Goal: Task Accomplishment & Management: Use online tool/utility

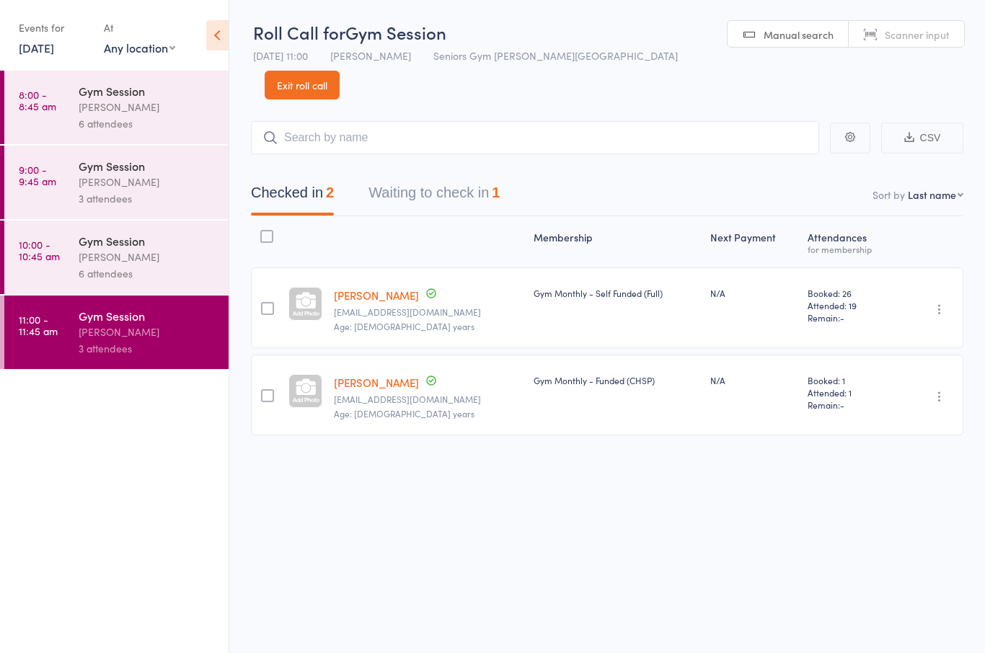
click at [499, 177] on button "Waiting to check in 1" at bounding box center [433, 196] width 131 height 38
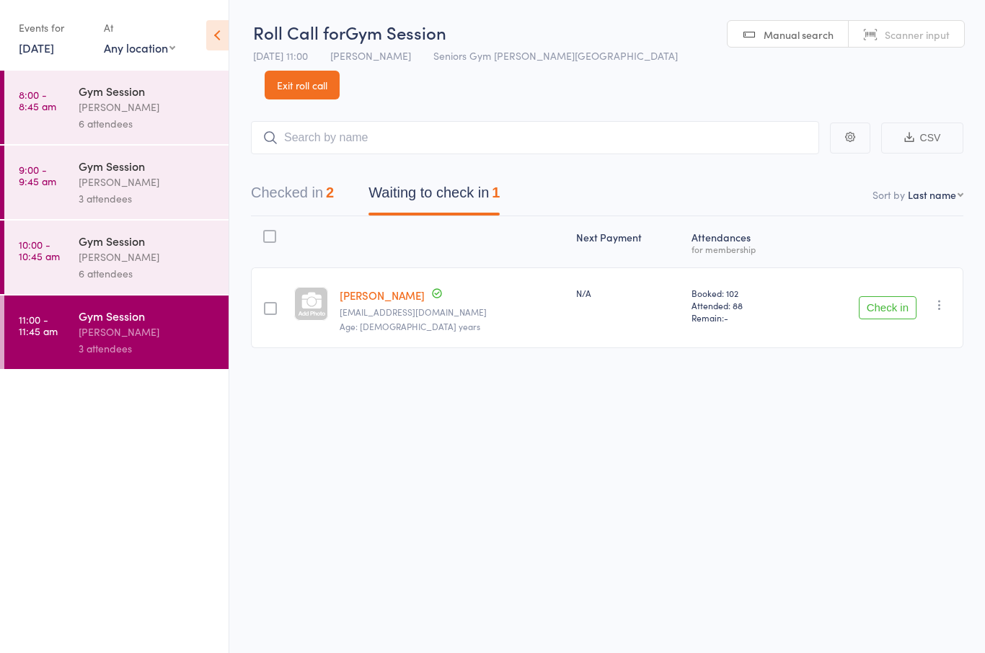
click at [876, 296] on button "Check in" at bounding box center [888, 307] width 58 height 23
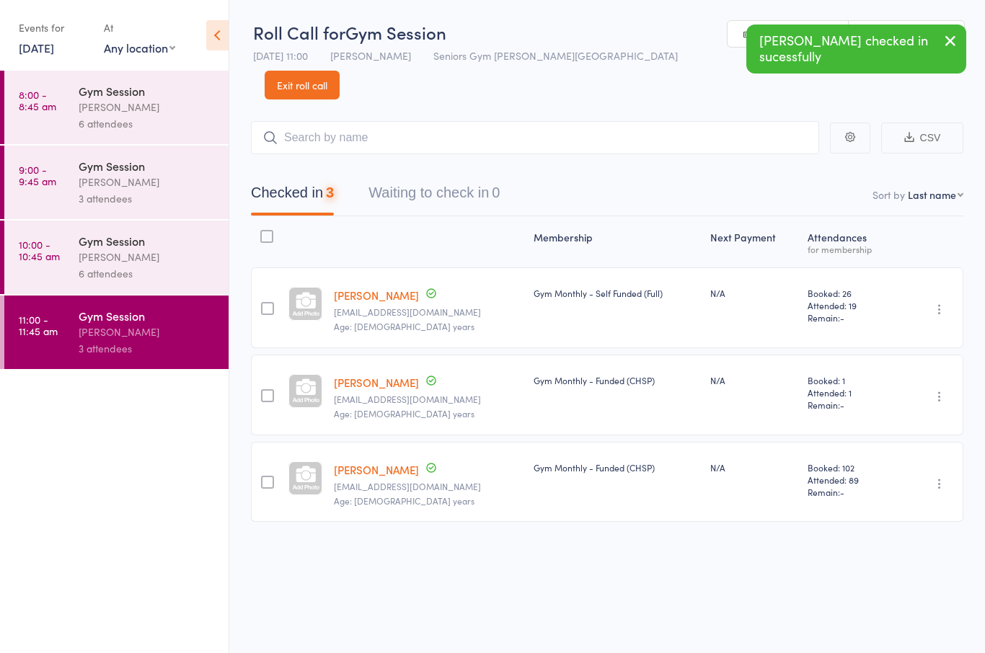
click at [68, 210] on link "9:00 - 9:45 am Gym Session Hugo Chan 3 attendees" at bounding box center [116, 183] width 224 height 74
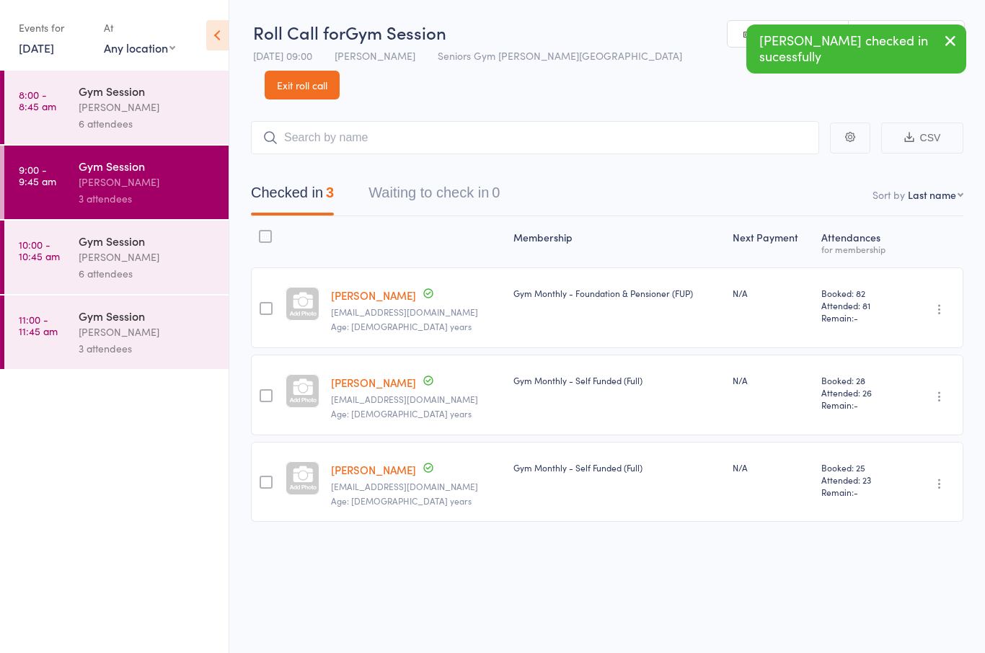
click at [91, 264] on div "[PERSON_NAME]" at bounding box center [148, 257] width 138 height 17
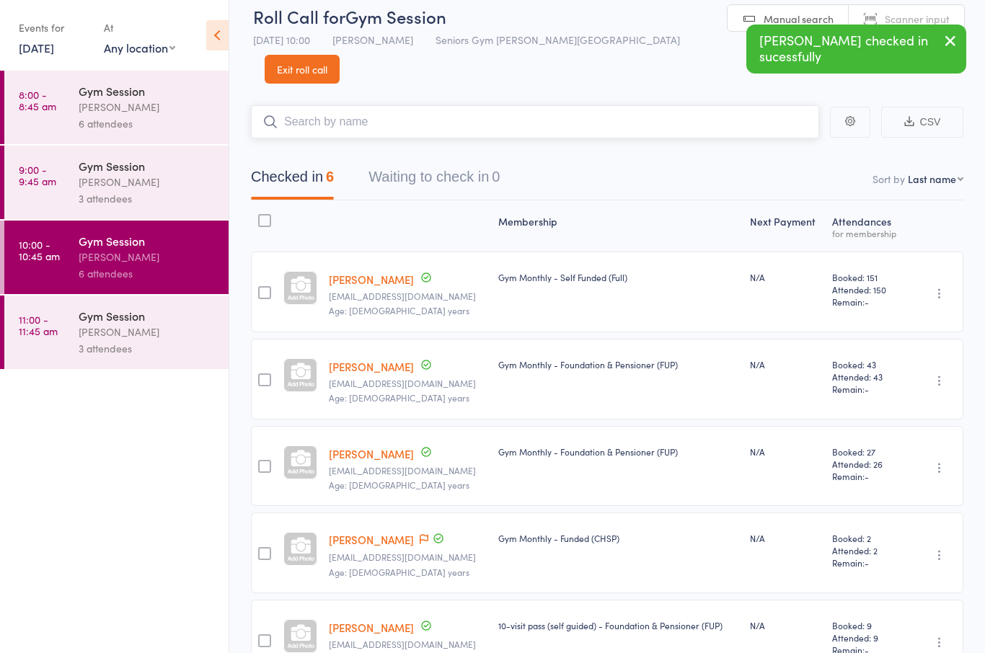
scroll to position [119, 0]
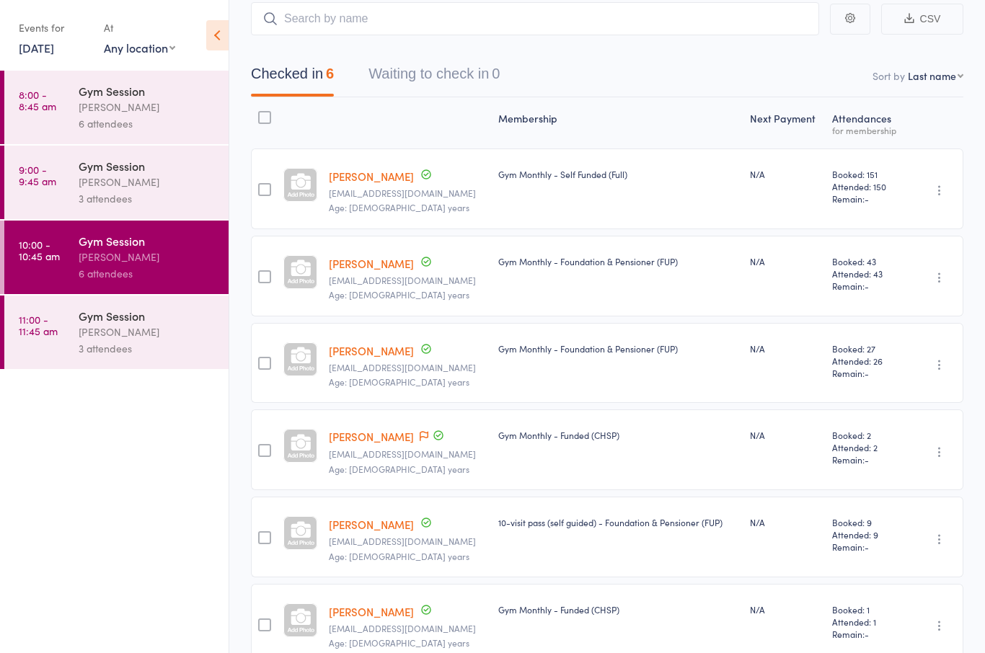
click at [102, 337] on div "[PERSON_NAME]" at bounding box center [148, 332] width 138 height 17
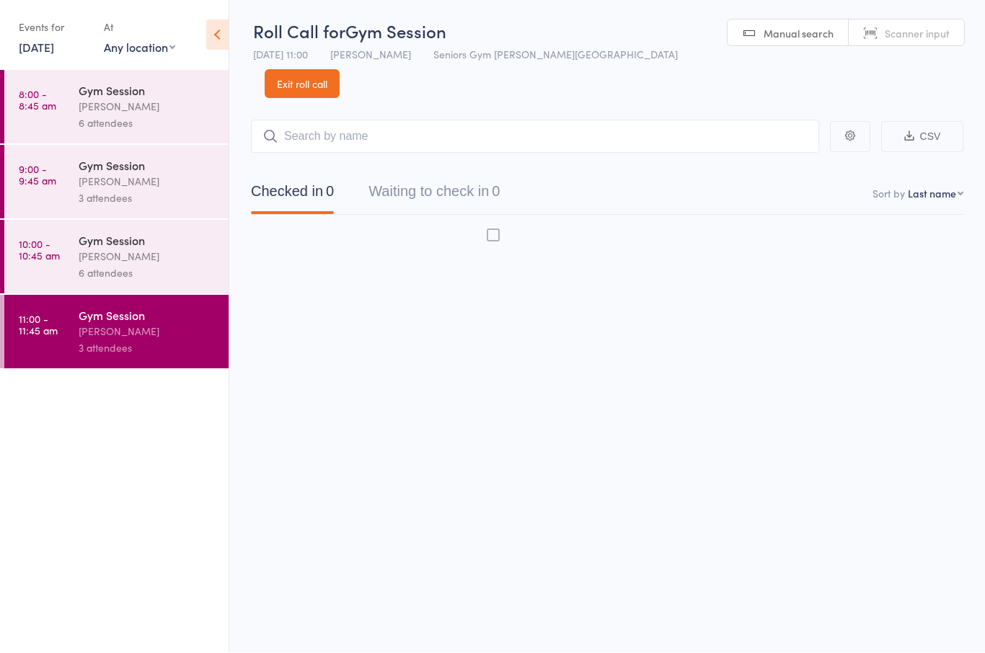
scroll to position [10, 0]
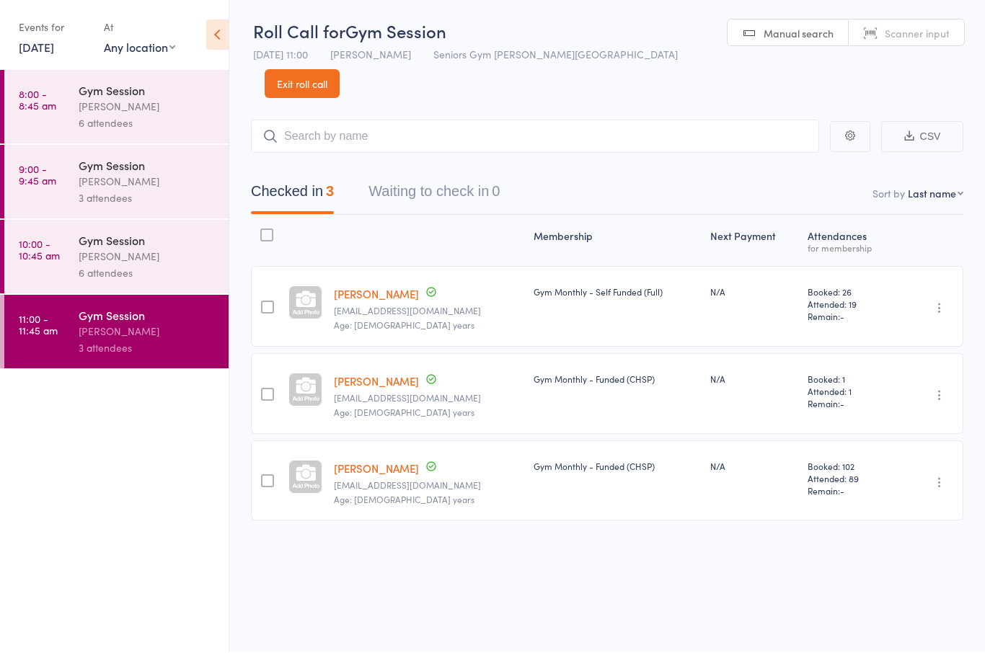
click at [404, 374] on link "[PERSON_NAME]" at bounding box center [376, 381] width 85 height 15
click at [45, 41] on link "13 Oct, 2025" at bounding box center [36, 48] width 35 height 16
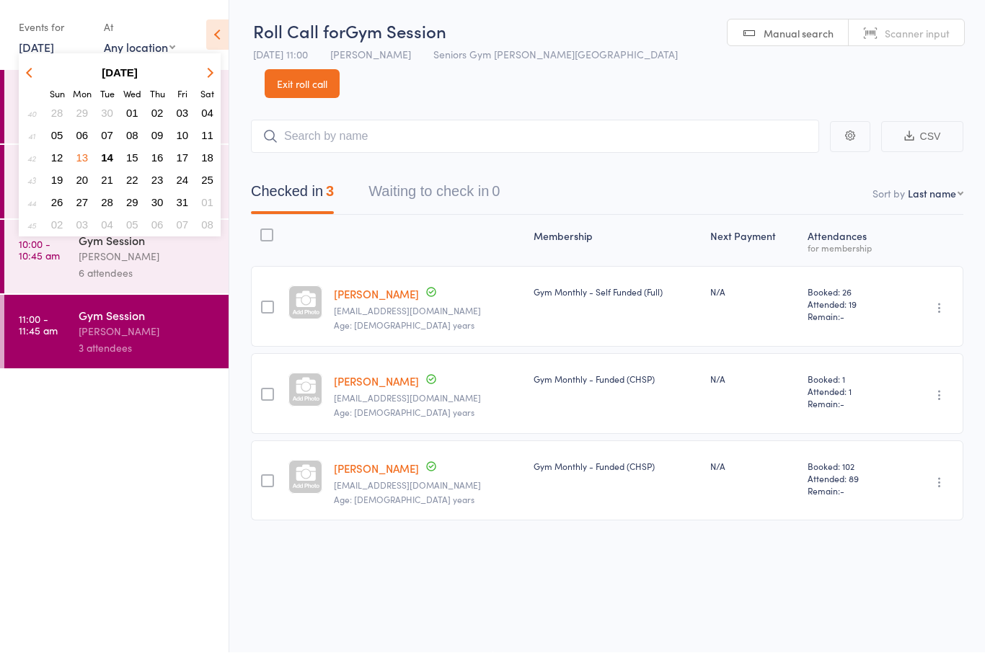
click at [118, 159] on button "14" at bounding box center [107, 158] width 22 height 19
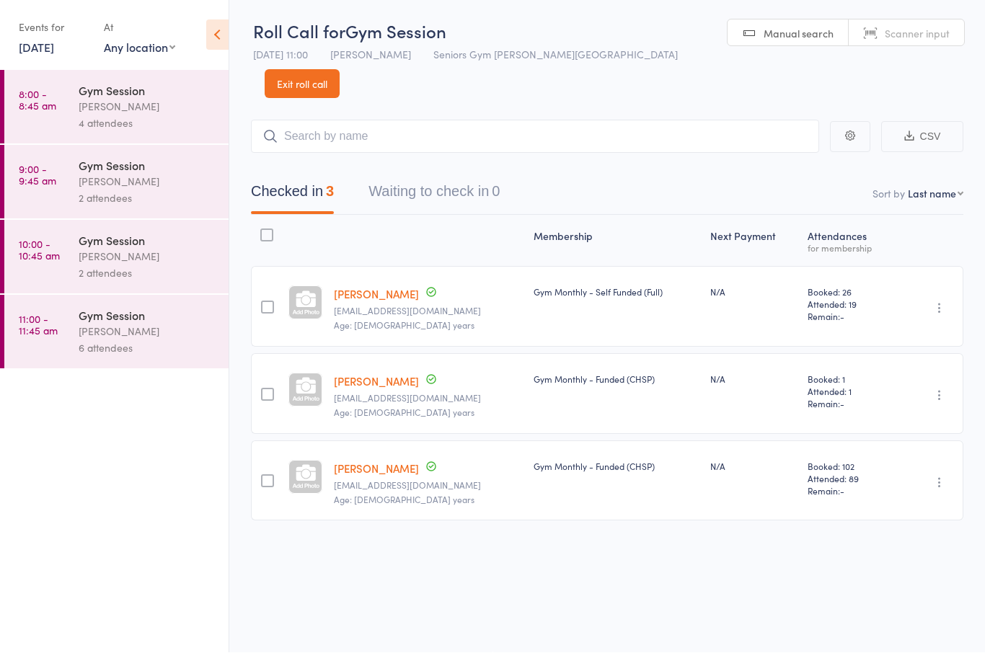
click at [176, 104] on div "[PERSON_NAME]" at bounding box center [148, 107] width 138 height 17
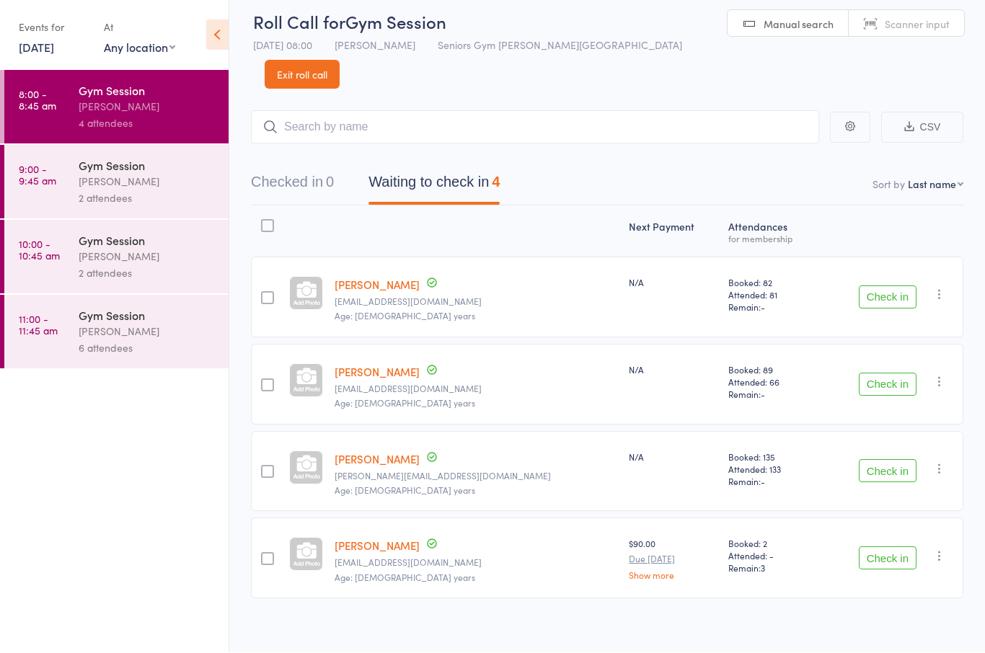
click at [128, 190] on div "[PERSON_NAME]" at bounding box center [148, 182] width 138 height 17
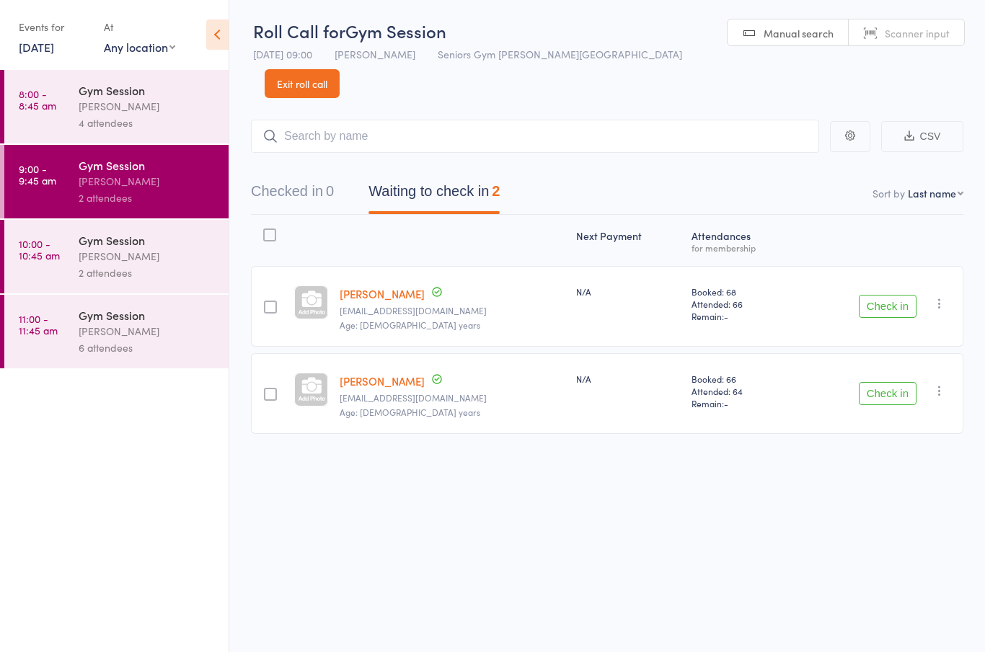
click at [115, 259] on div "[PERSON_NAME]" at bounding box center [148, 257] width 138 height 17
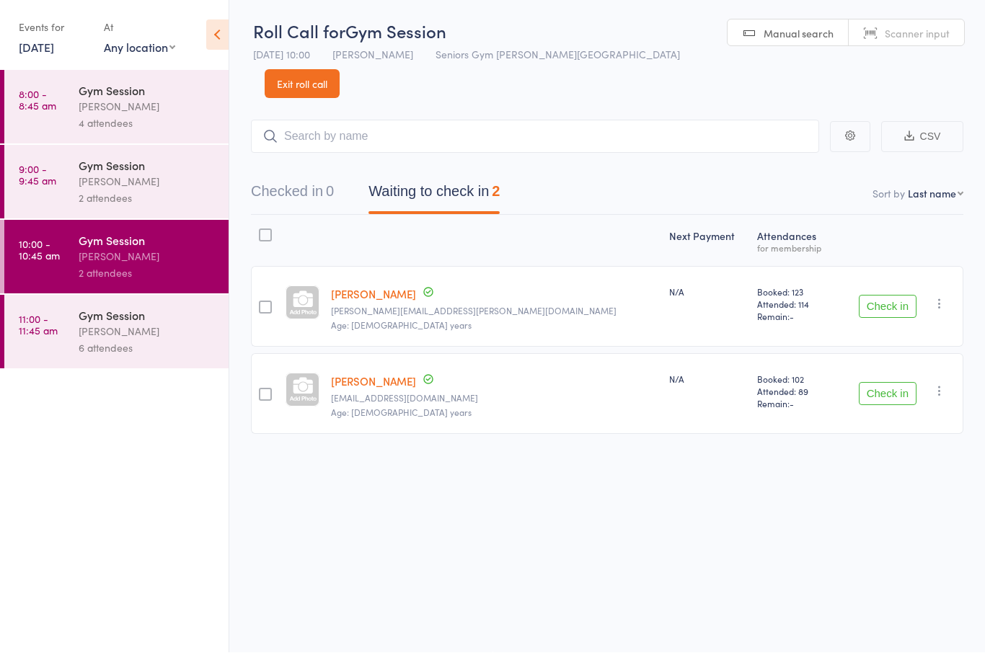
click at [65, 357] on link "11:00 - 11:45 am Gym Session Hugo Chan 6 attendees" at bounding box center [116, 333] width 224 height 74
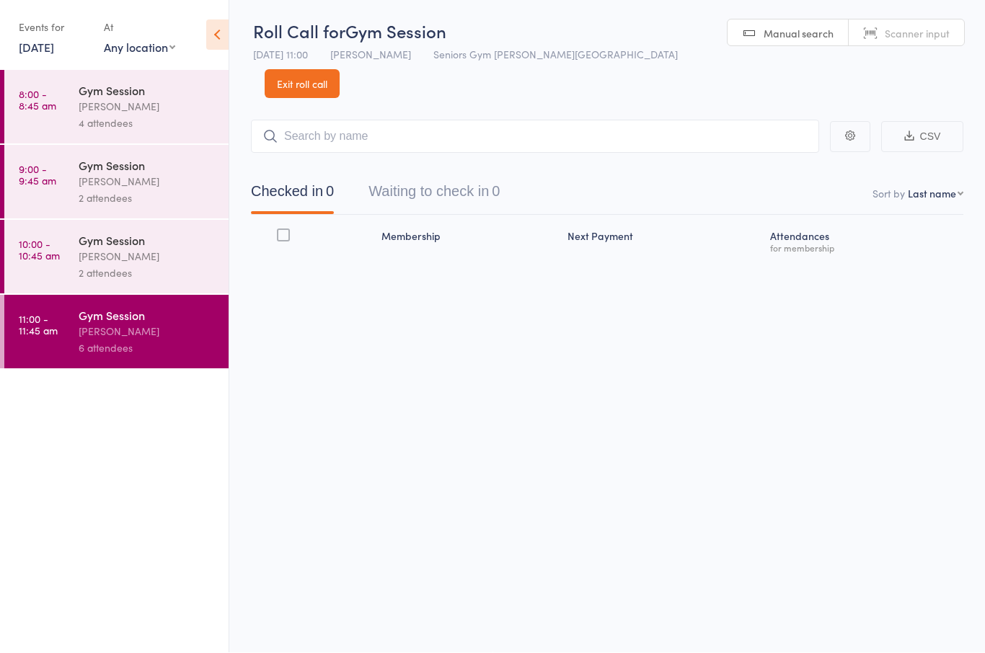
scroll to position [11, 0]
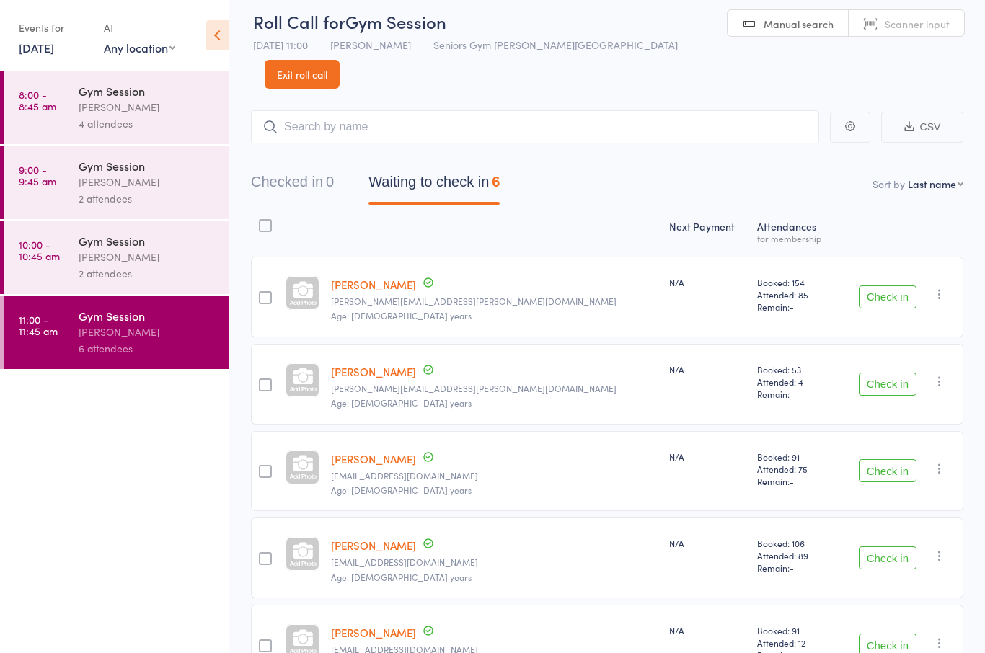
click at [120, 119] on div "4 attendees" at bounding box center [148, 123] width 138 height 17
